Goal: Navigation & Orientation: Find specific page/section

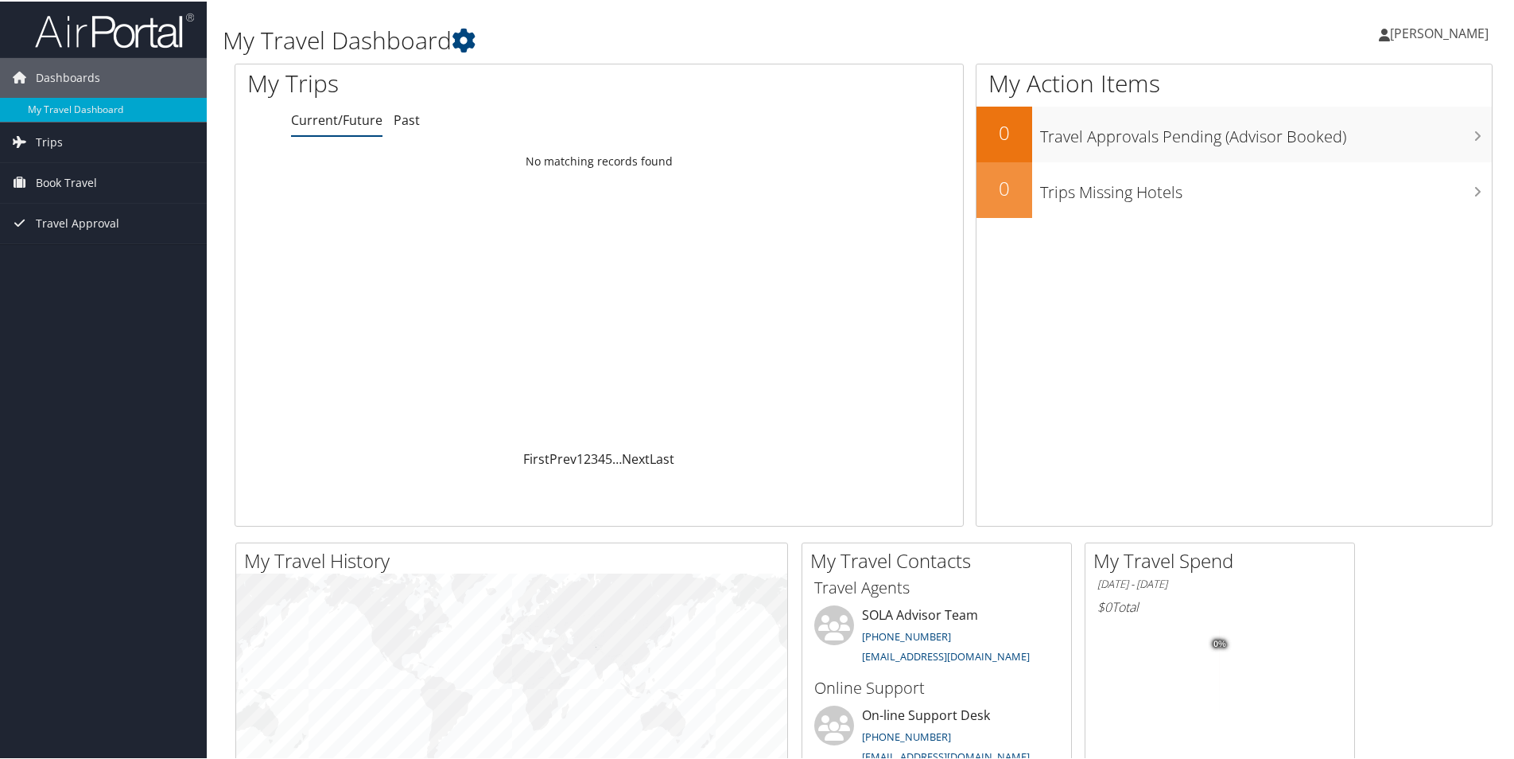
click at [1439, 30] on span "[PERSON_NAME]" at bounding box center [1439, 31] width 99 height 17
click at [1372, 95] on link "My Settings" at bounding box center [1397, 87] width 177 height 27
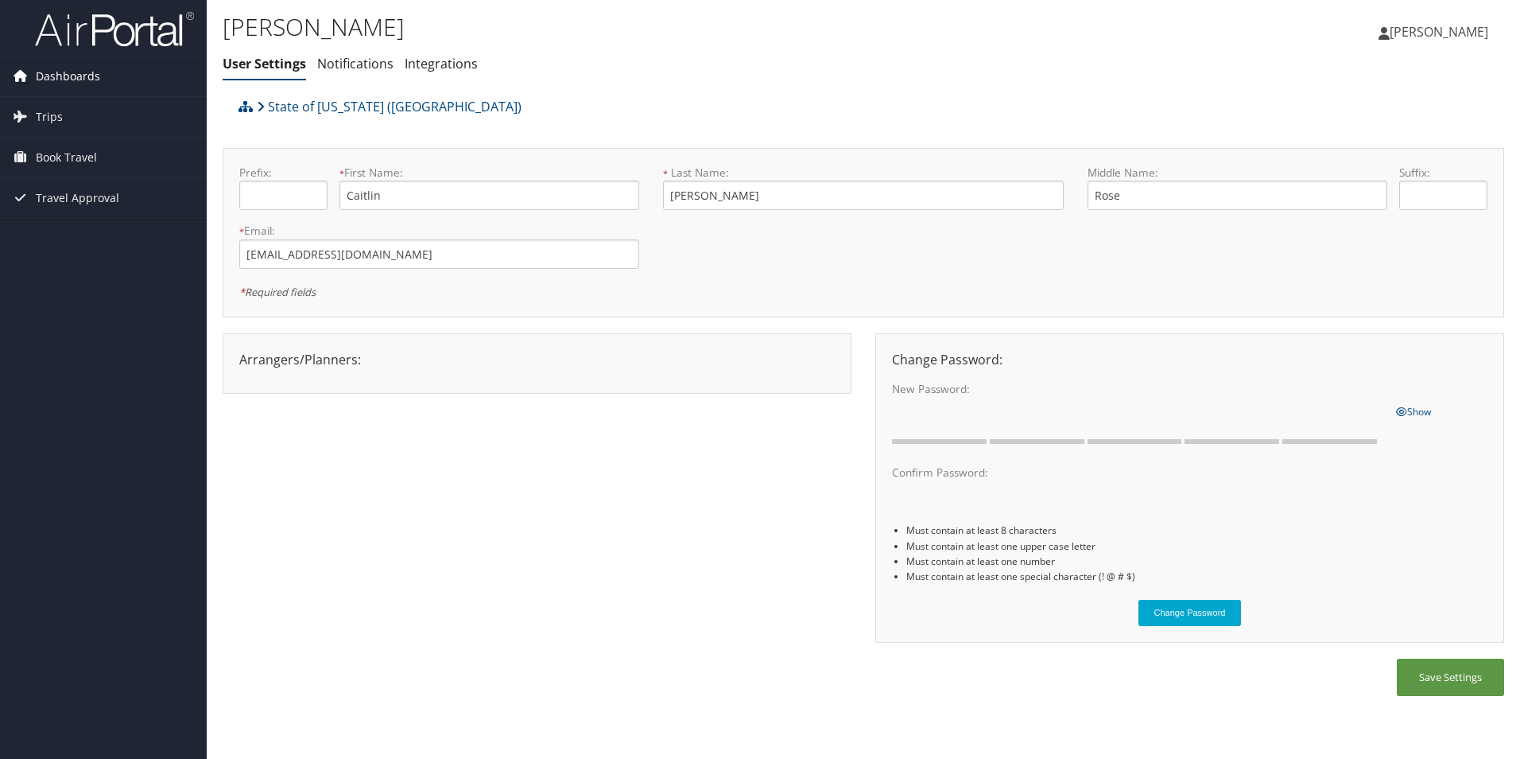
click at [106, 77] on link "Dashboards" at bounding box center [103, 76] width 207 height 40
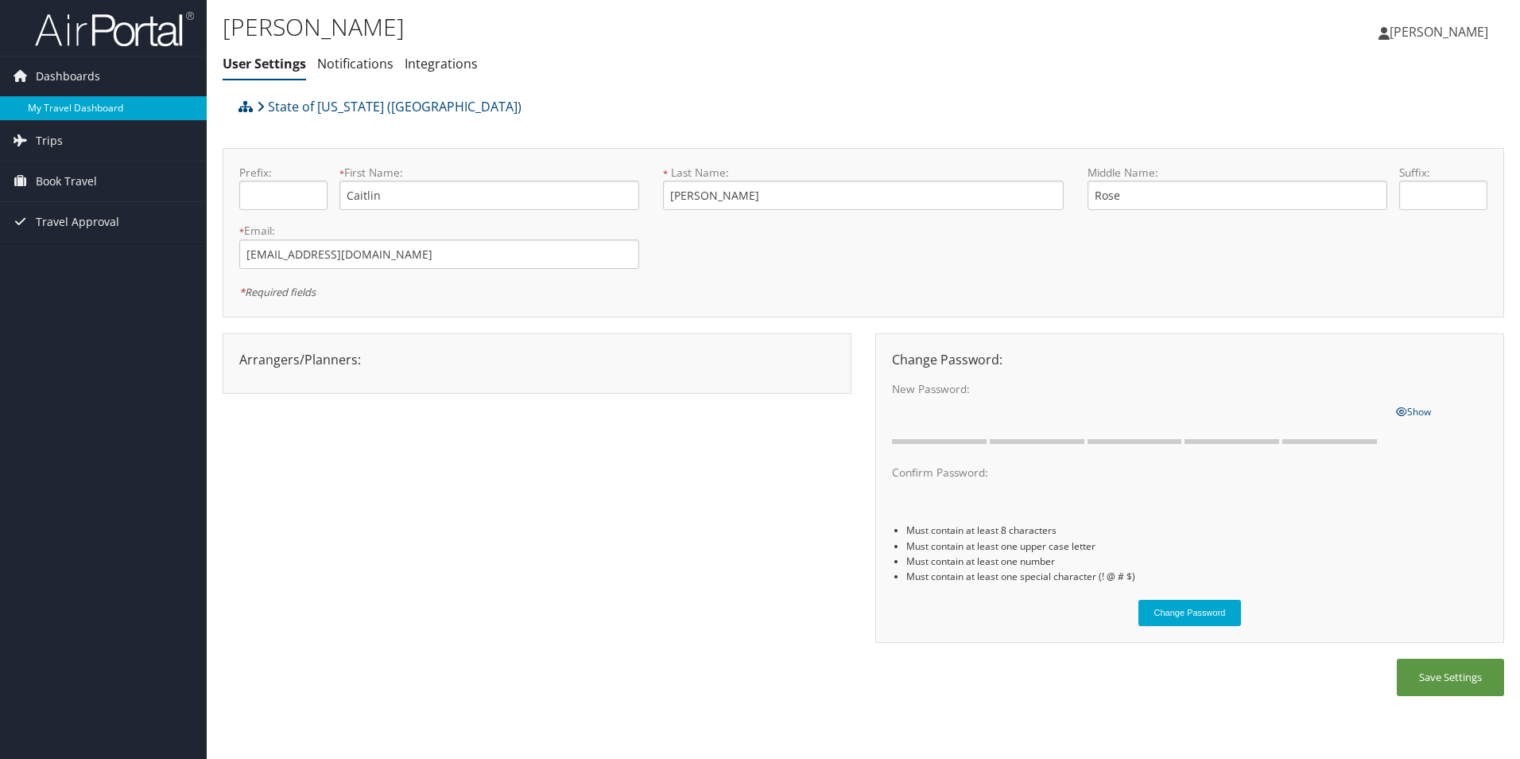
click at [107, 101] on link "My Travel Dashboard" at bounding box center [103, 108] width 207 height 24
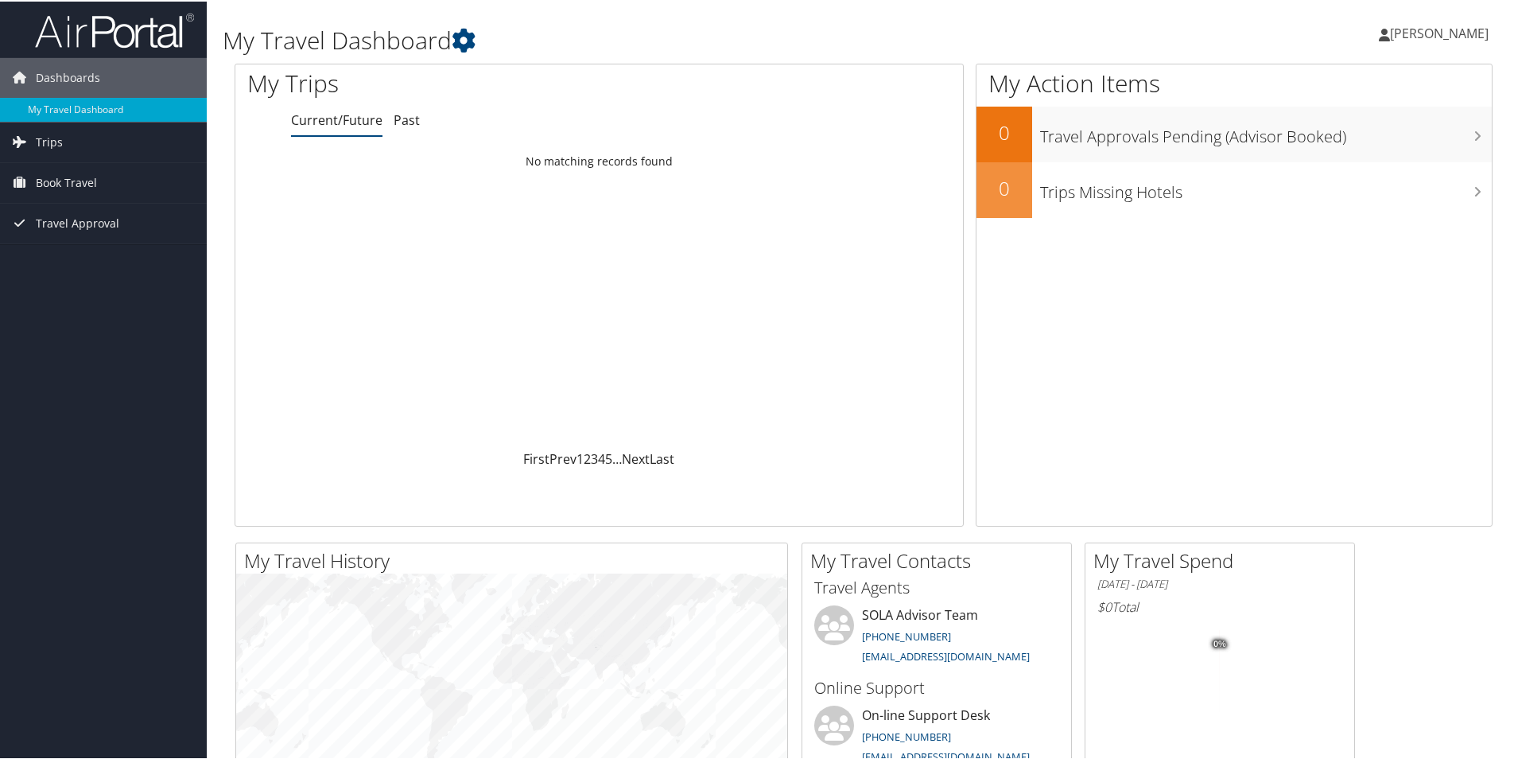
click at [1462, 28] on span "[PERSON_NAME]" at bounding box center [1439, 31] width 99 height 17
click at [1406, 136] on link "View Travel Profile" at bounding box center [1397, 141] width 177 height 27
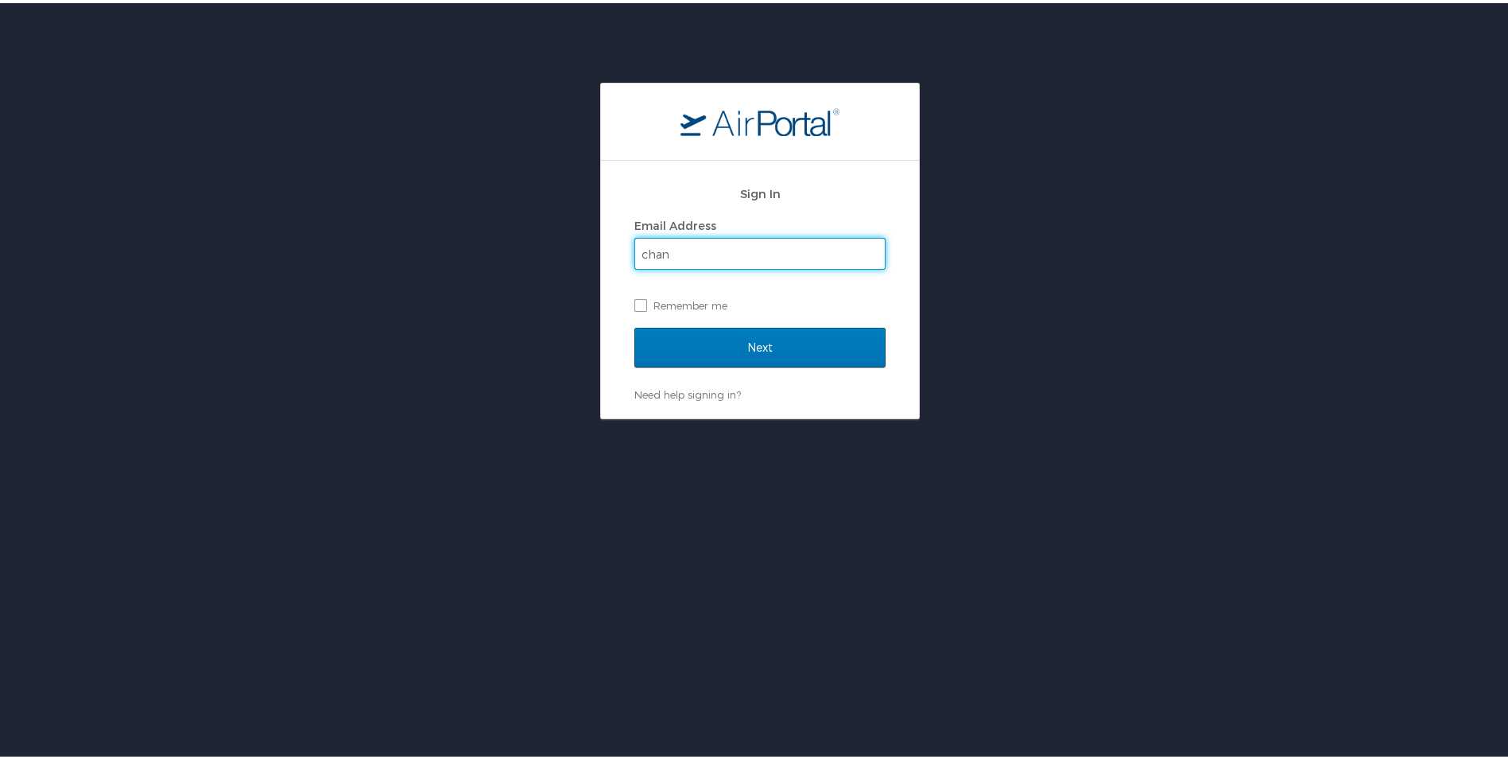
type input "chan"
click at [634, 324] on input "Next" at bounding box center [759, 344] width 251 height 40
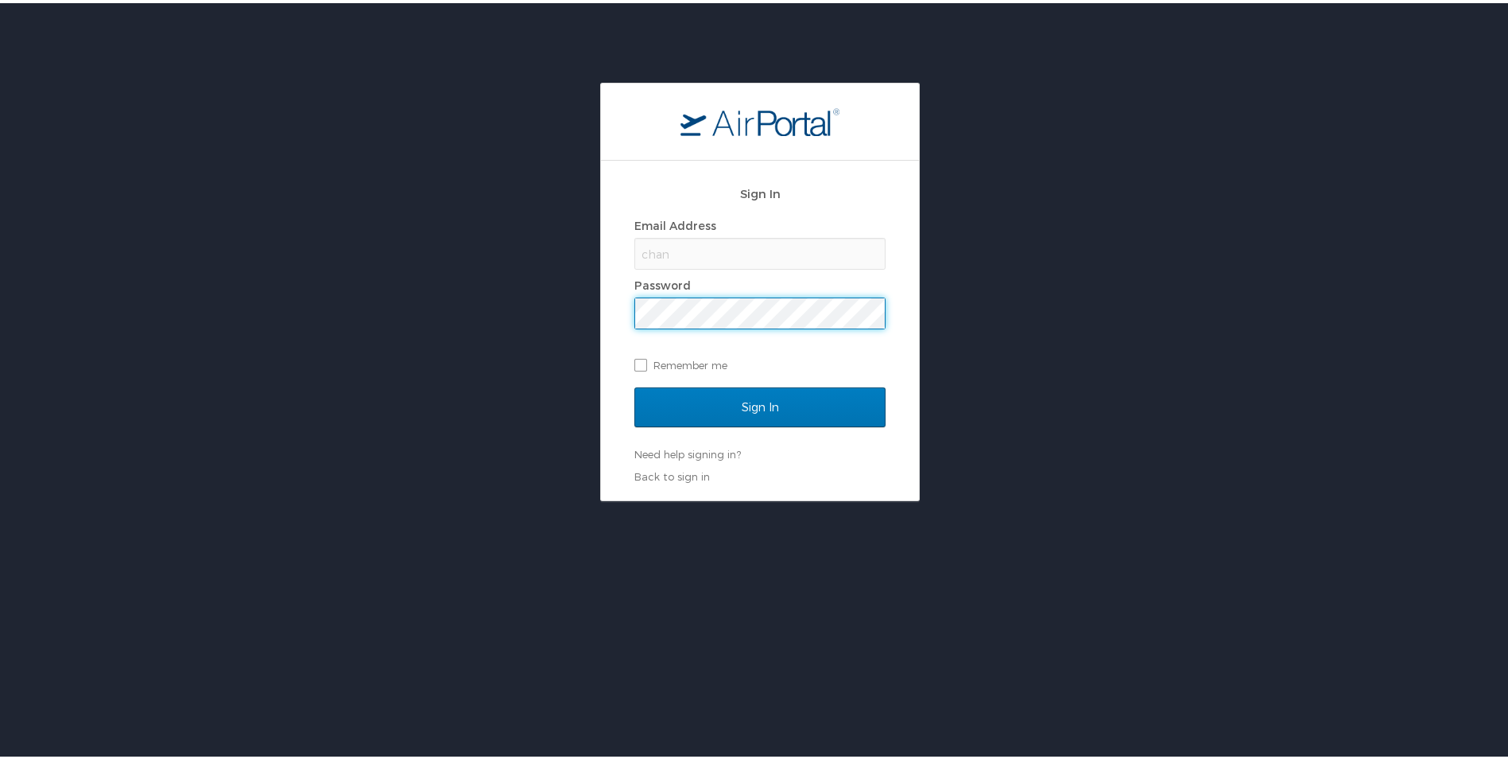
click at [778, 250] on div "chan" at bounding box center [759, 251] width 251 height 32
click at [772, 255] on div "chan" at bounding box center [759, 251] width 251 height 32
click at [691, 473] on link "Back to sign in" at bounding box center [672, 473] width 76 height 13
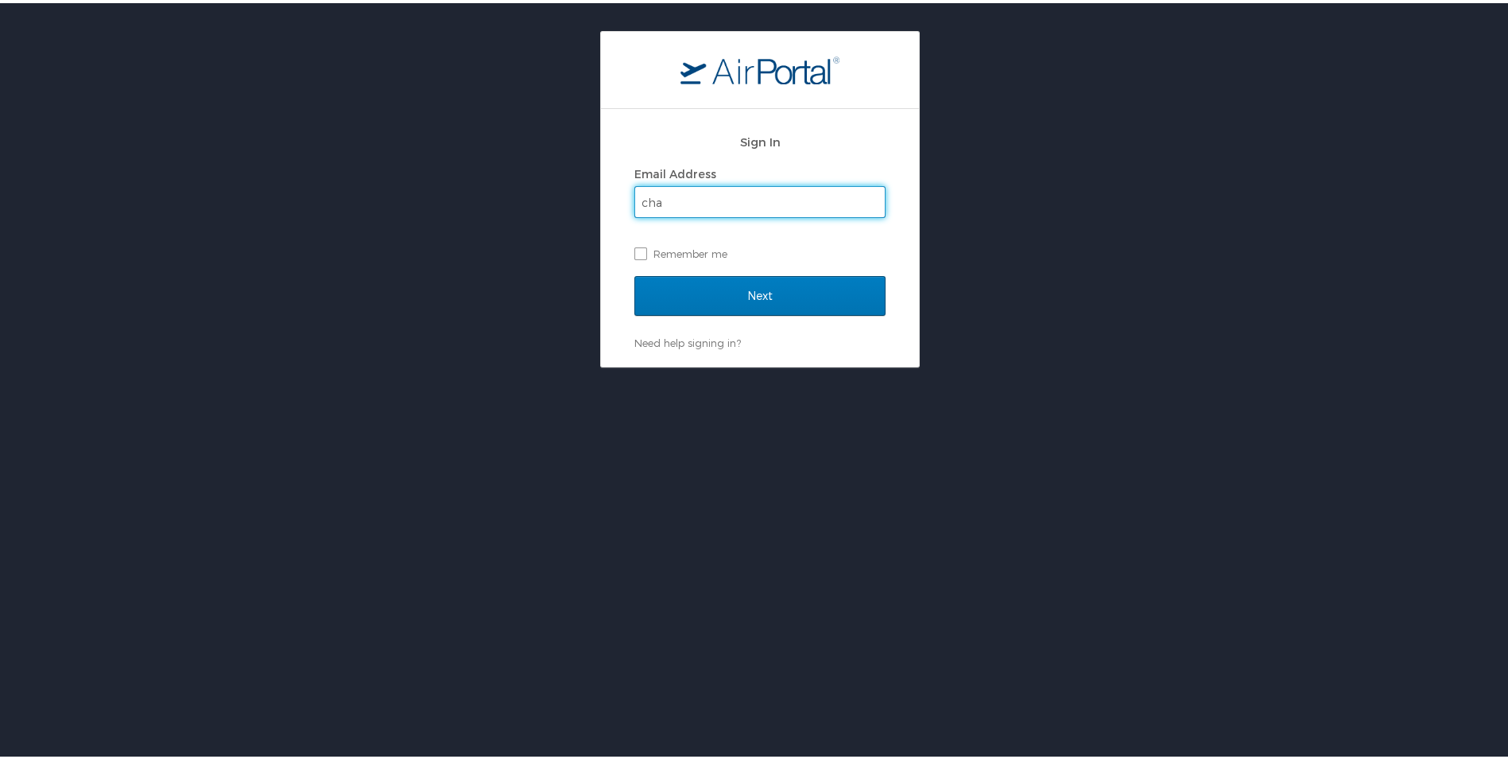
scroll to position [80, 0]
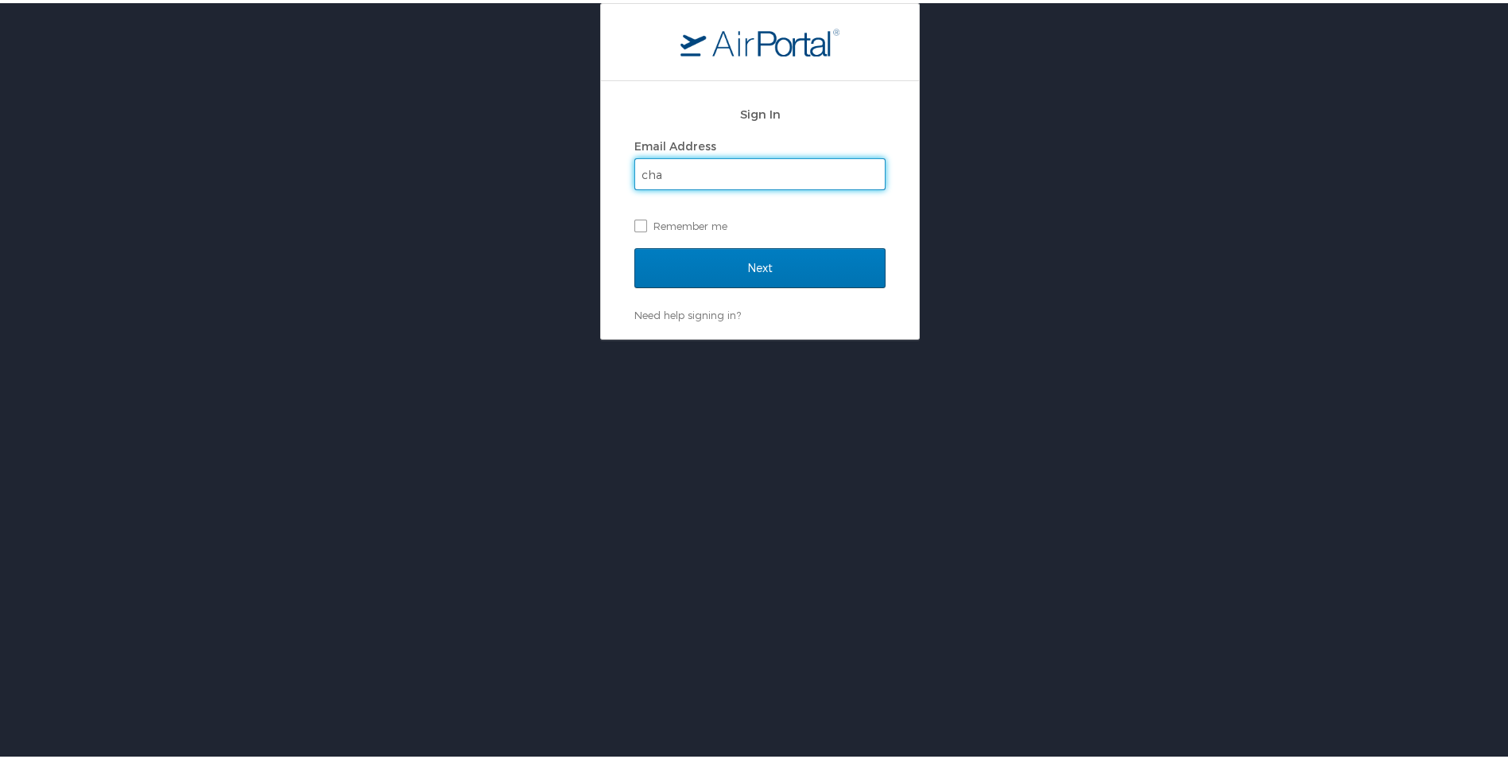
click at [716, 168] on input "cha" at bounding box center [760, 171] width 250 height 30
type input "channing@bpcc.edu"
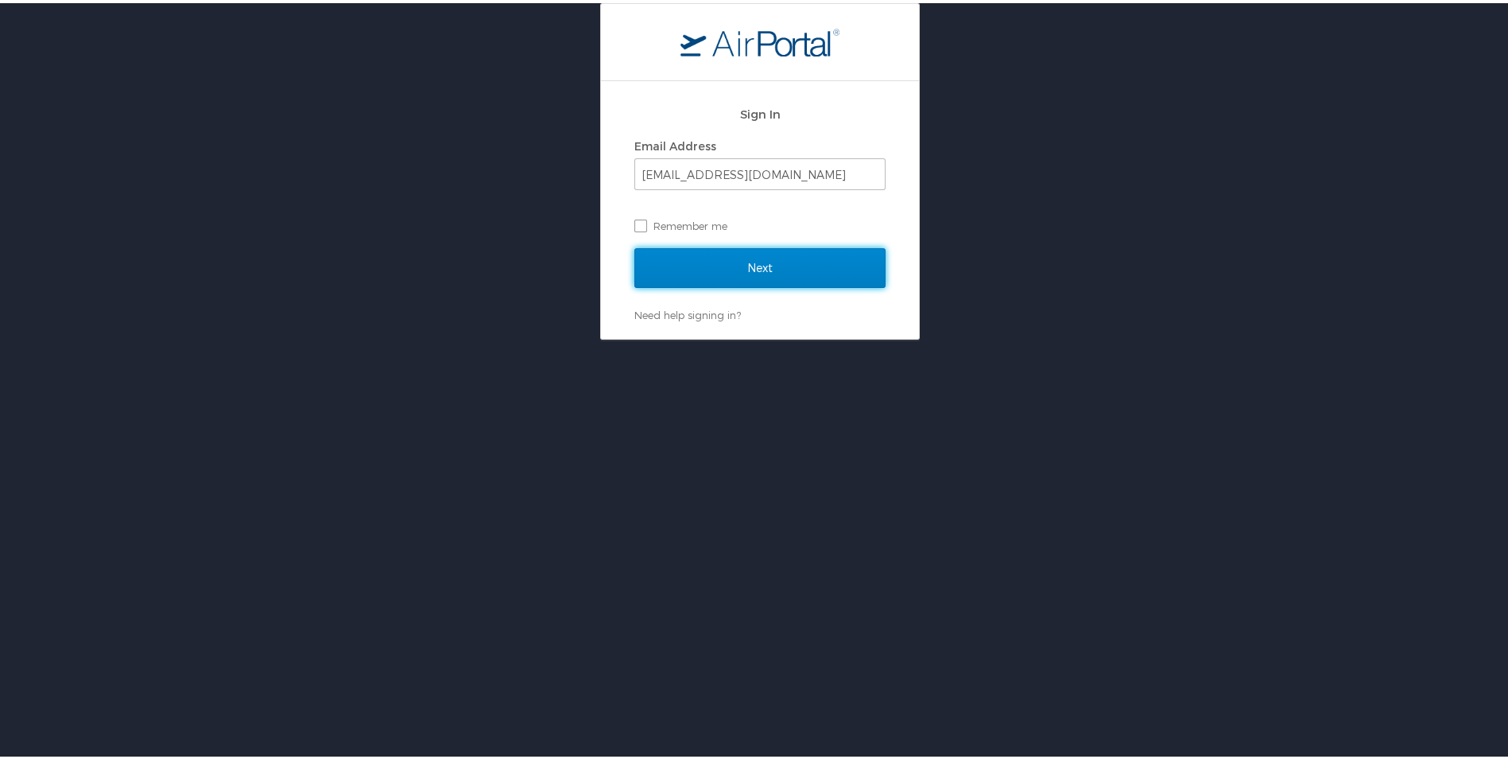
click at [751, 262] on input "Next" at bounding box center [759, 265] width 251 height 40
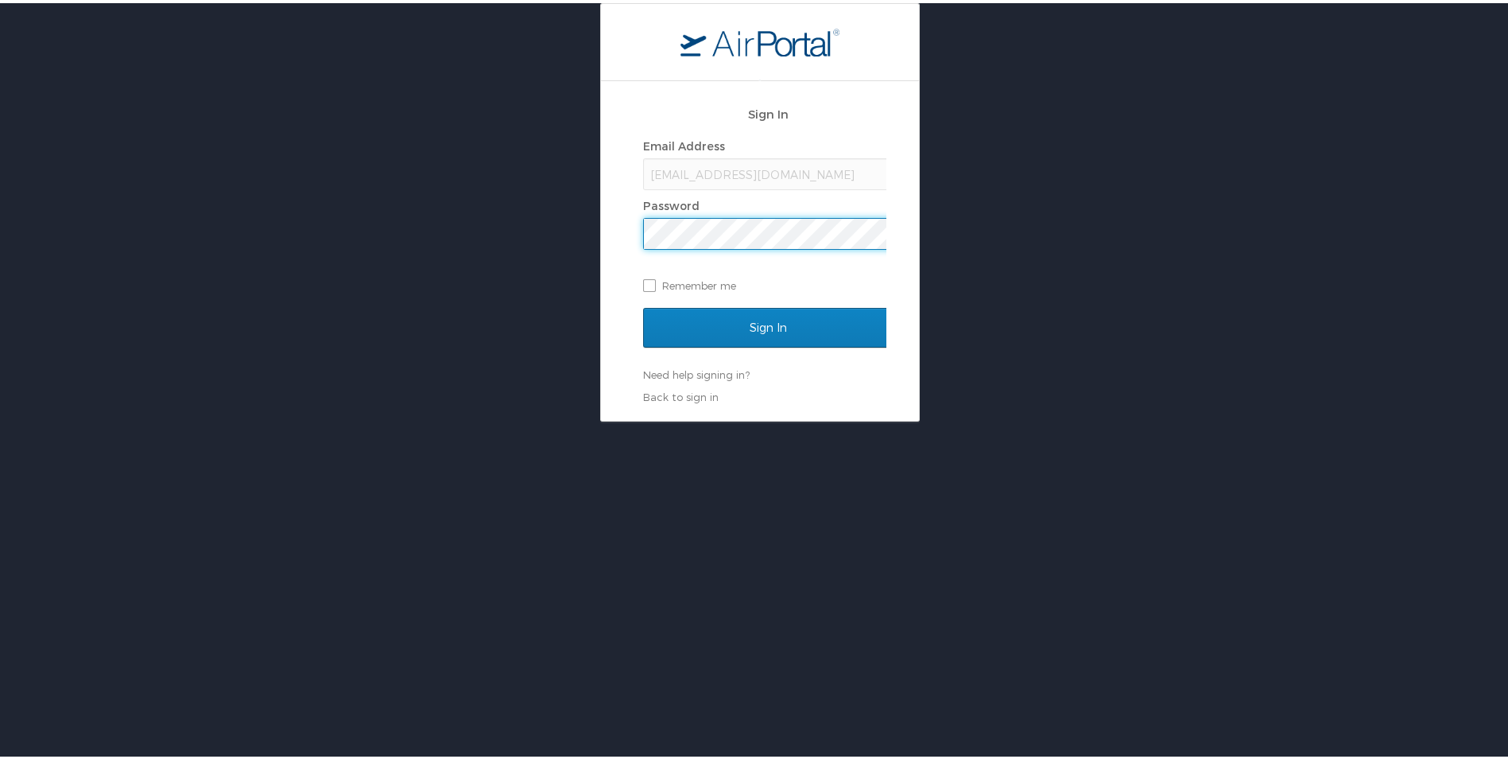
scroll to position [0, 0]
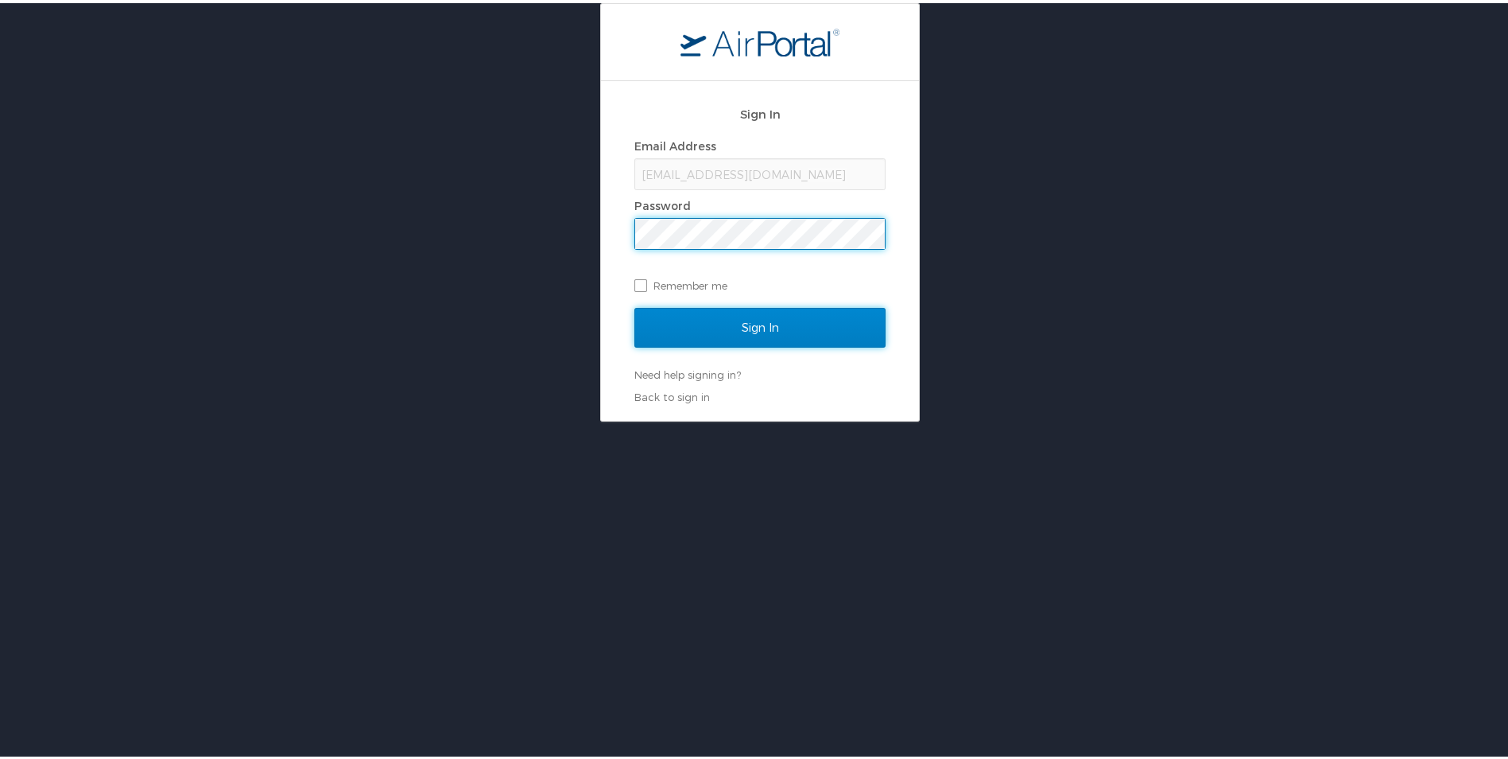
click at [684, 324] on input "Sign In" at bounding box center [759, 325] width 251 height 40
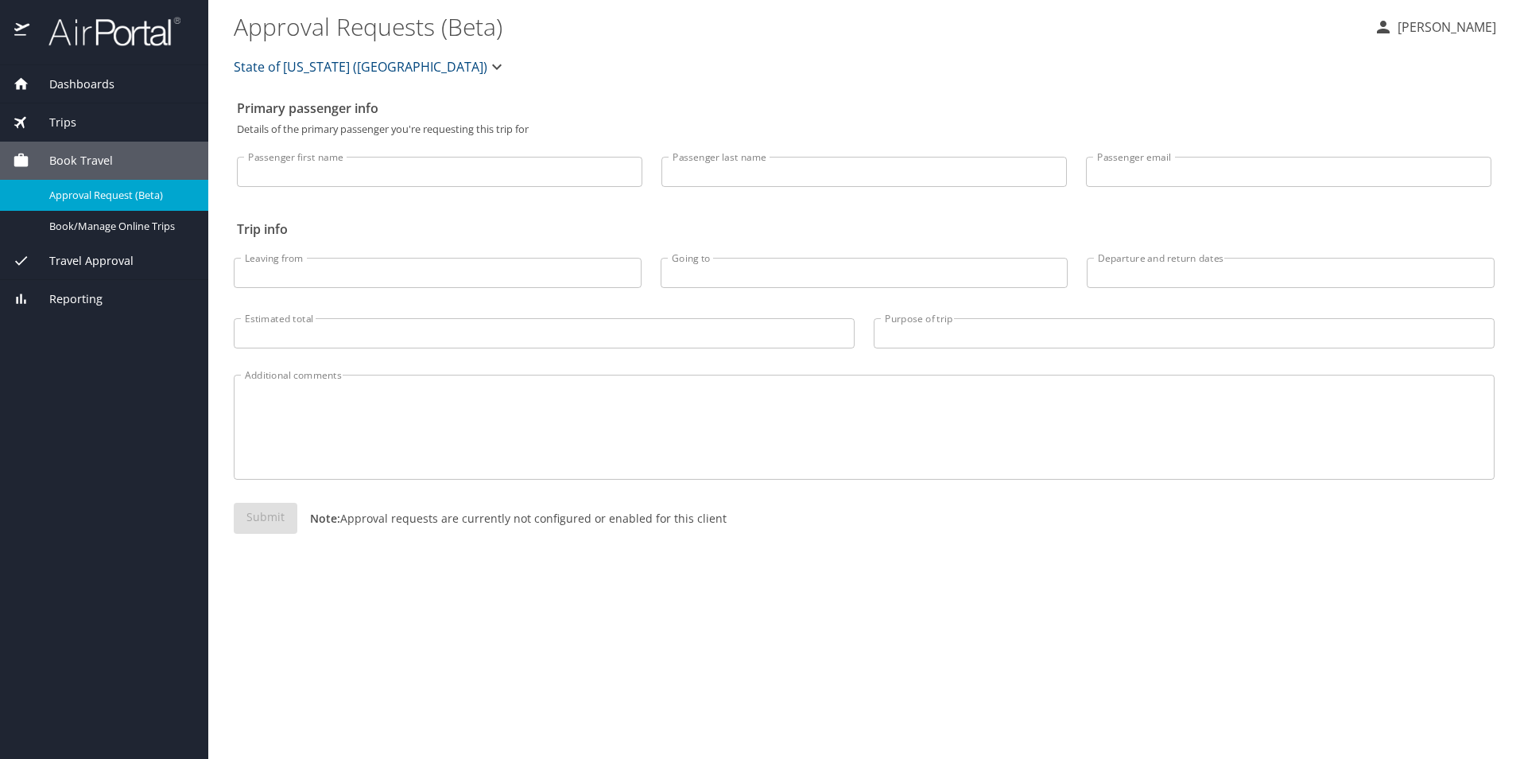
click at [109, 253] on span "Travel Approval" at bounding box center [81, 260] width 104 height 17
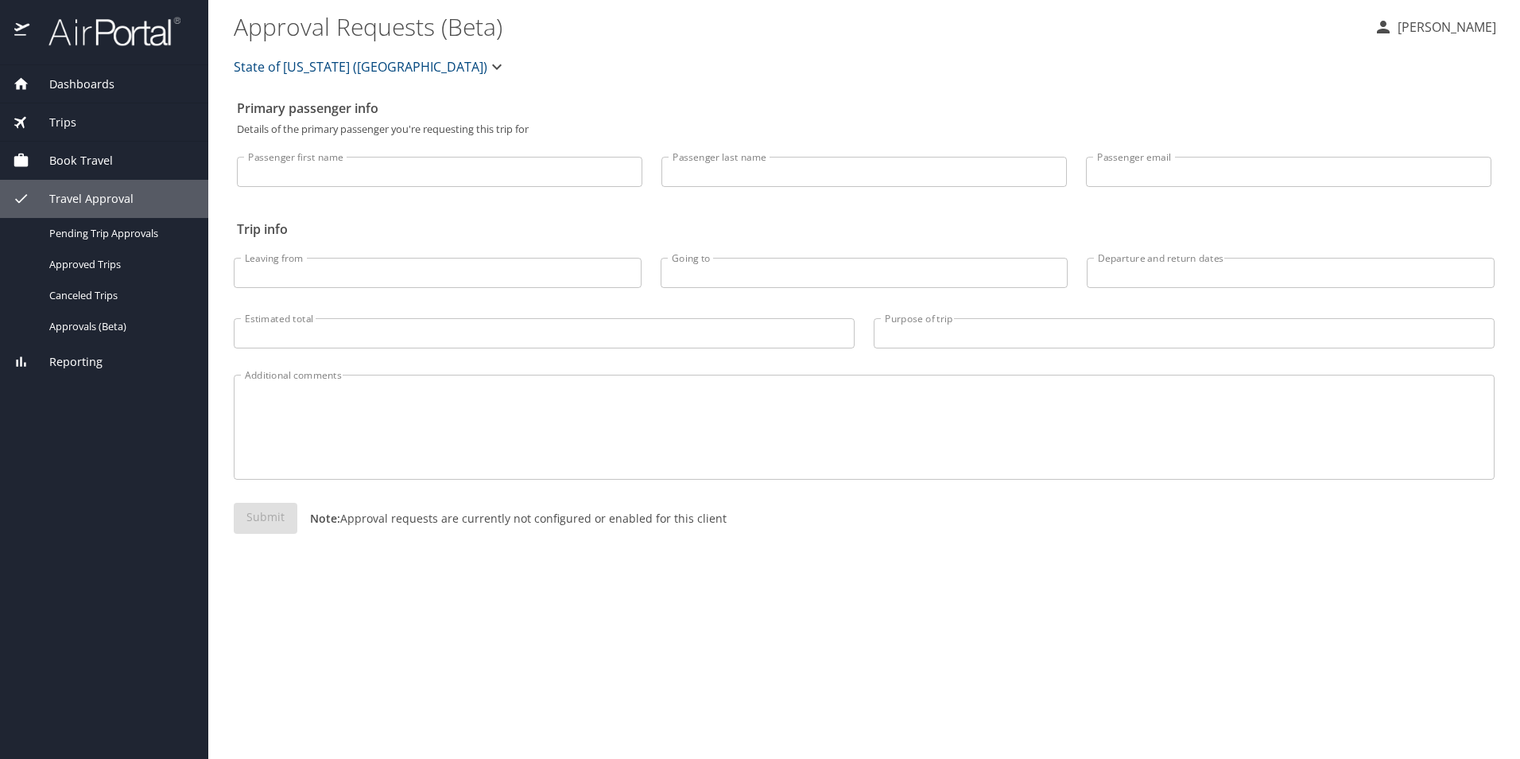
click at [99, 85] on span "Dashboards" at bounding box center [71, 84] width 85 height 17
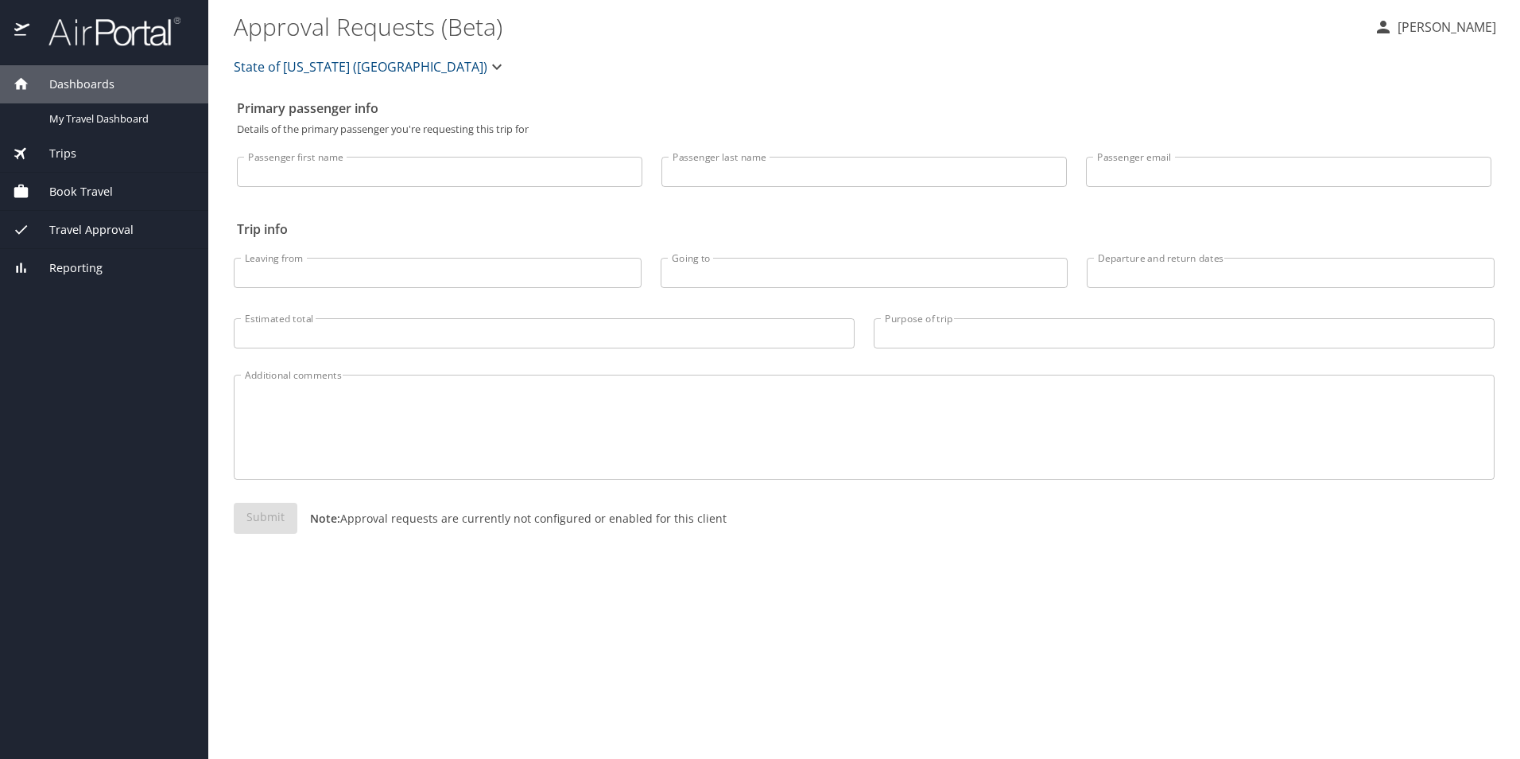
click at [111, 49] on link at bounding box center [105, 43] width 149 height 14
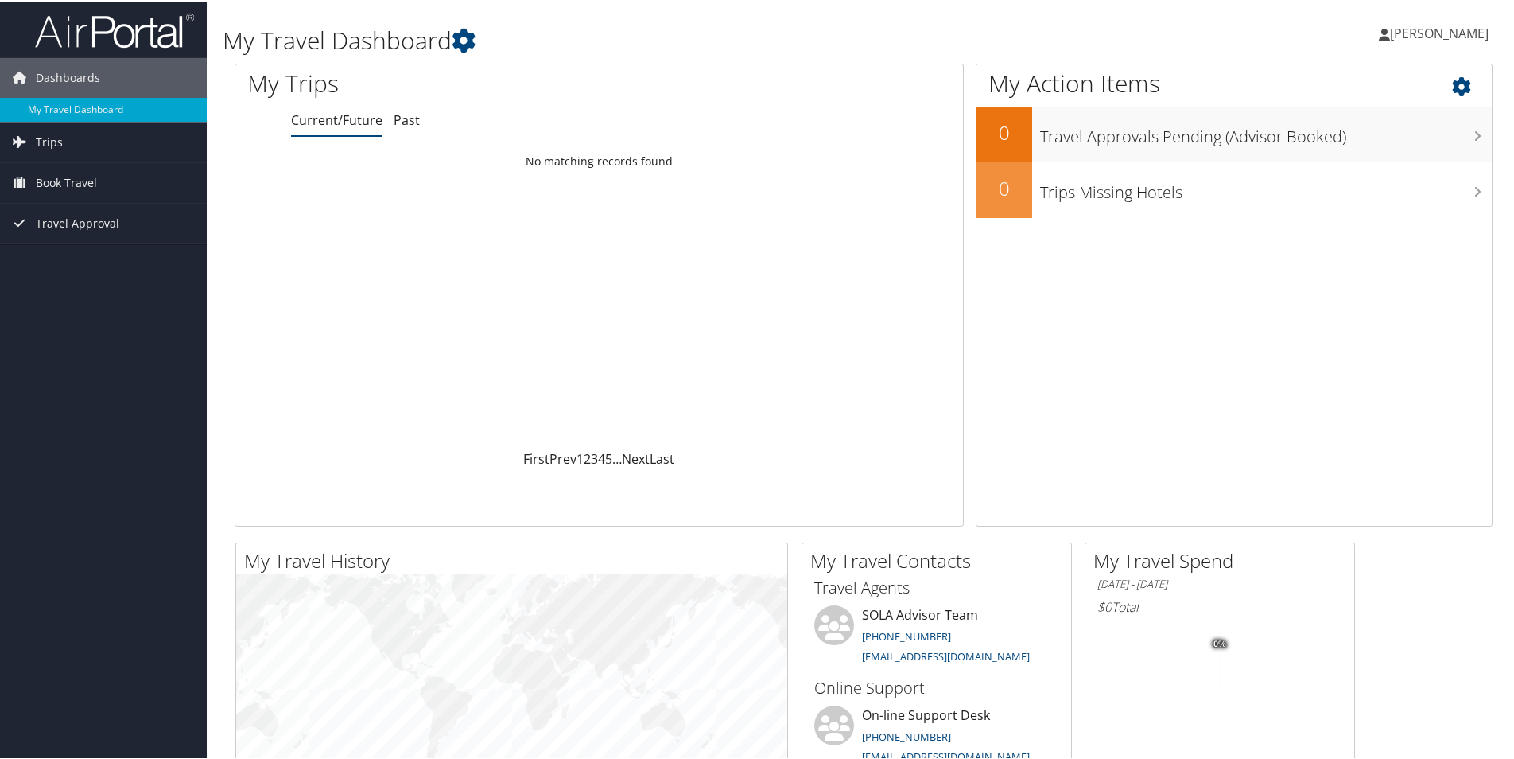
click at [1452, 93] on icon at bounding box center [1475, 81] width 47 height 27
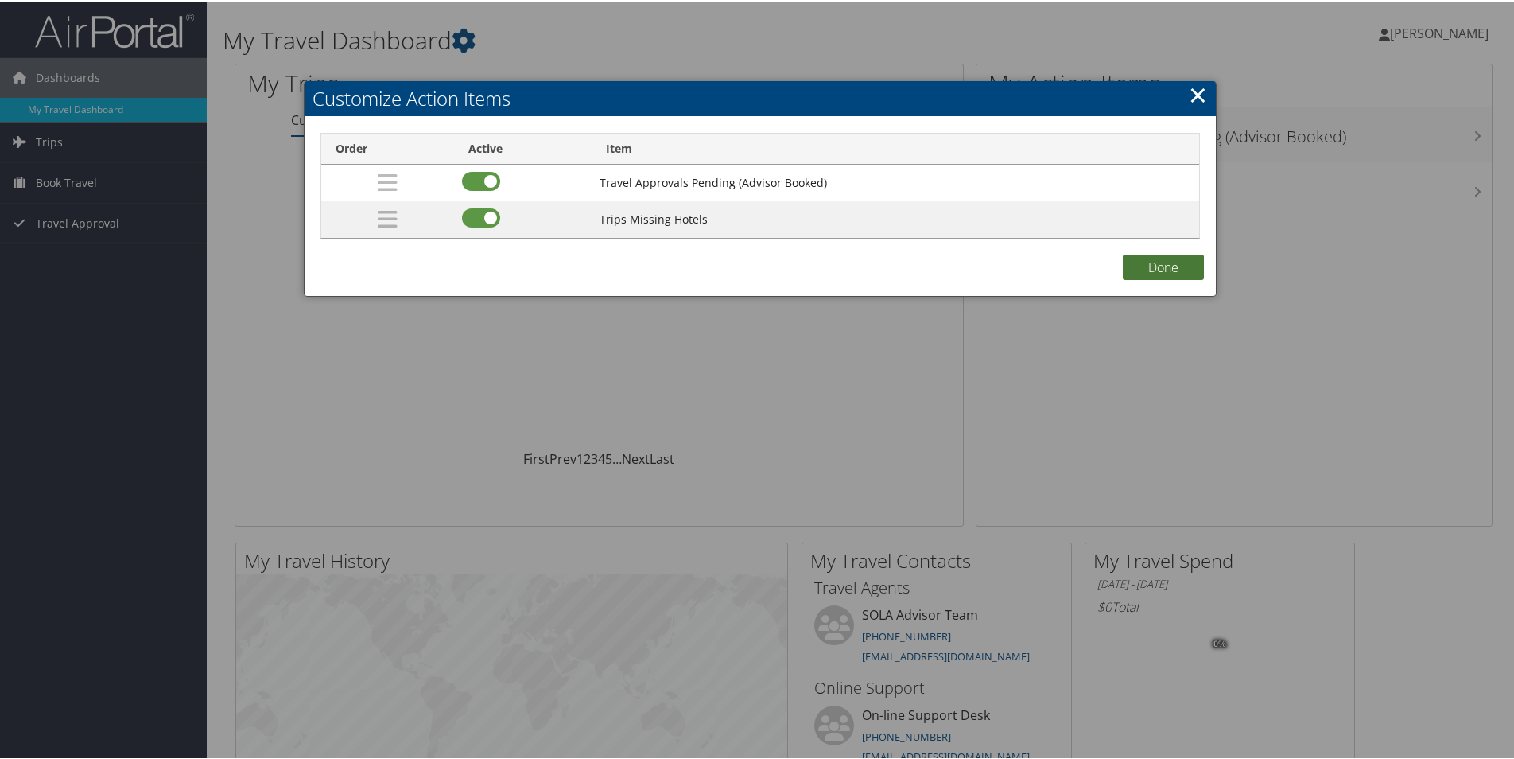
click at [1153, 266] on button "Done" at bounding box center [1163, 265] width 81 height 25
